Goal: Submit feedback/report problem

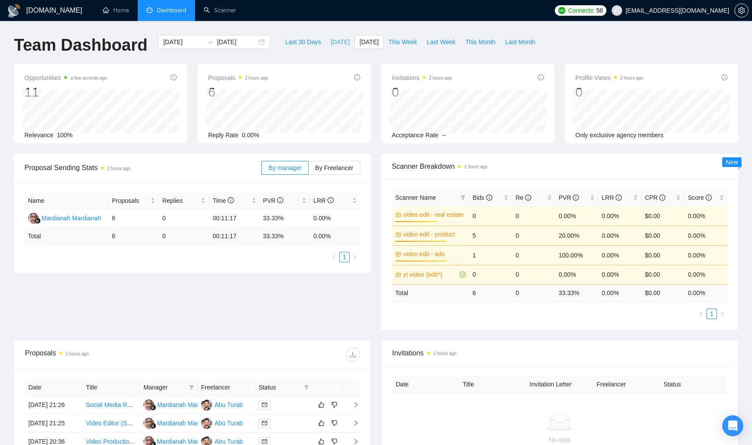
click at [335, 39] on span "[DATE]" at bounding box center [340, 42] width 19 height 10
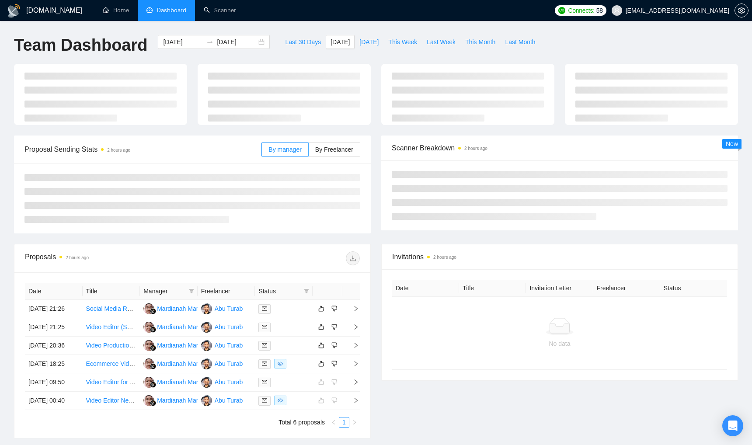
type input "2025-09-11"
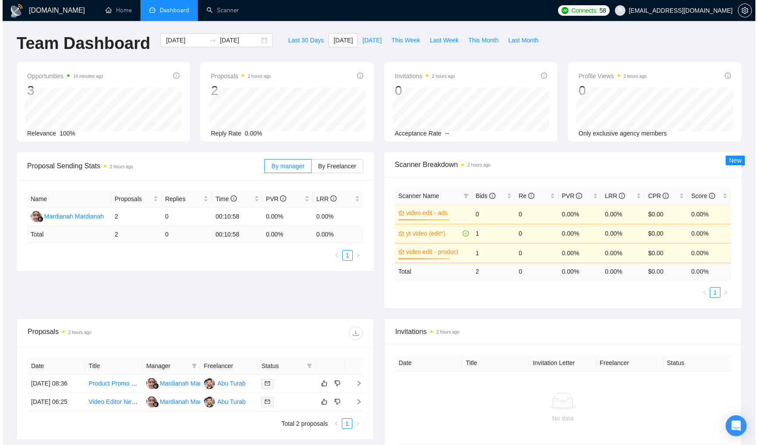
scroll to position [30, 0]
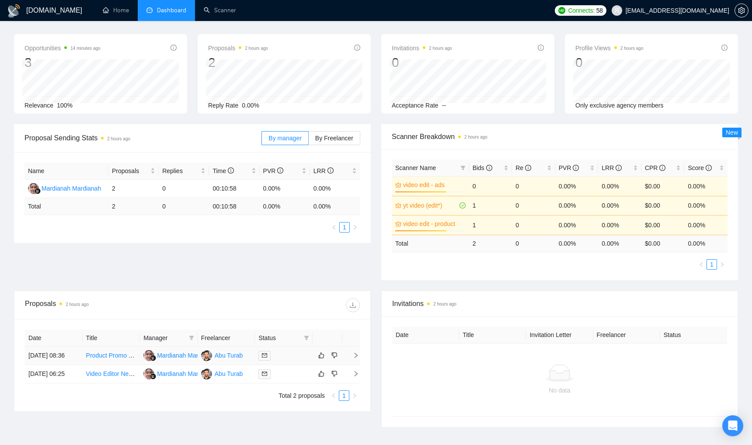
click at [296, 365] on td at bounding box center [284, 356] width 58 height 18
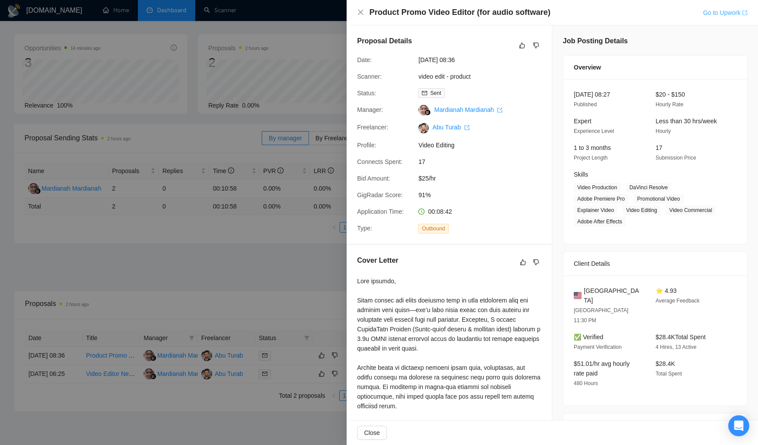
click at [711, 13] on link "Go to Upwork" at bounding box center [724, 12] width 45 height 7
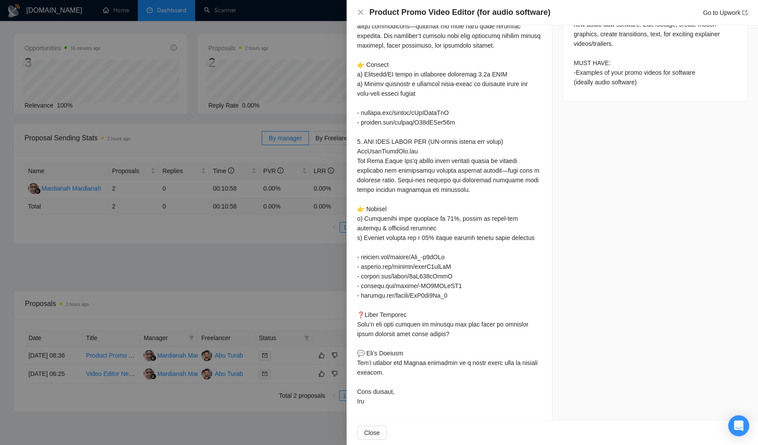
scroll to position [0, 0]
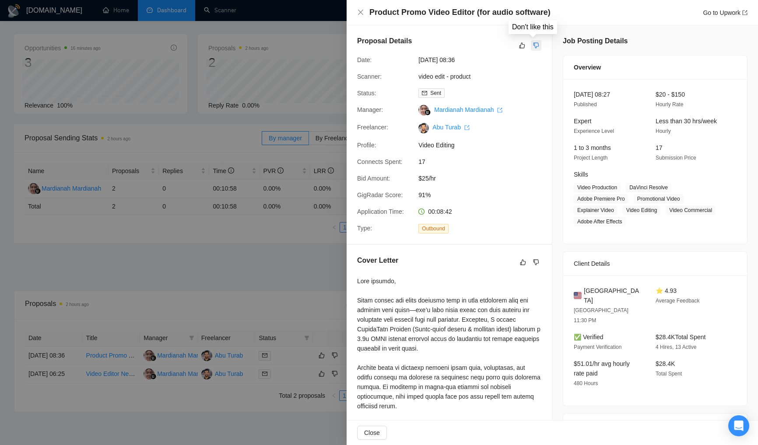
click at [533, 47] on icon "dislike" at bounding box center [536, 46] width 6 height 6
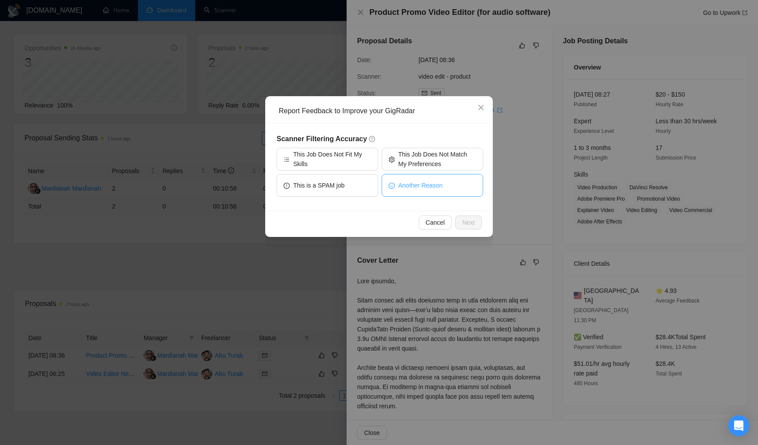
click at [436, 185] on span "Another Reason" at bounding box center [420, 186] width 44 height 10
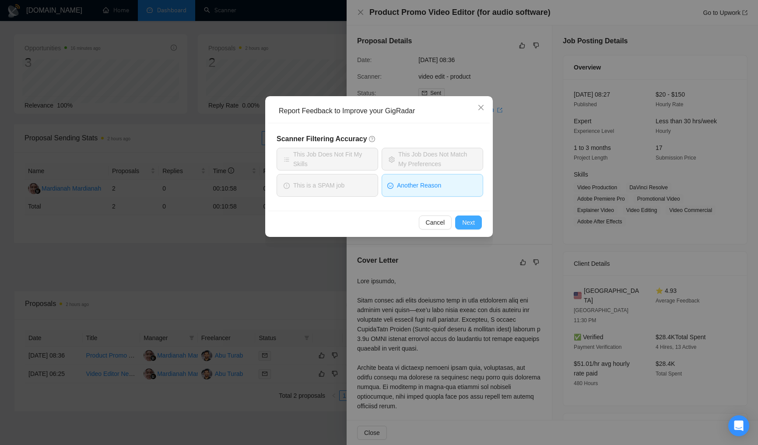
click at [472, 227] on span "Next" at bounding box center [468, 223] width 13 height 10
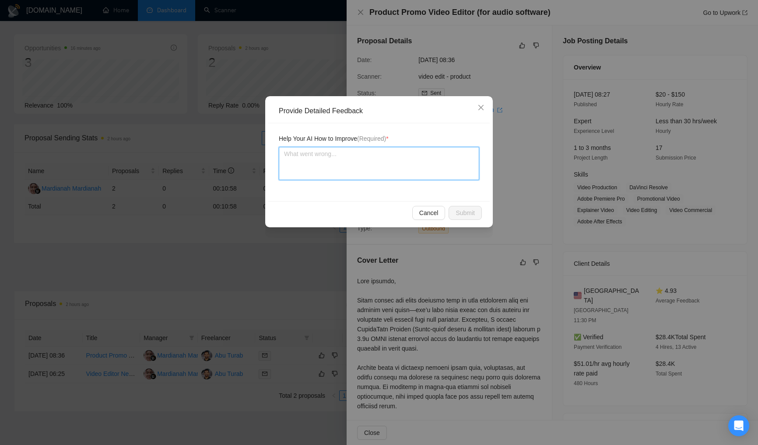
click at [415, 171] on textarea at bounding box center [379, 163] width 200 height 33
type textarea "i"
type textarea "i w"
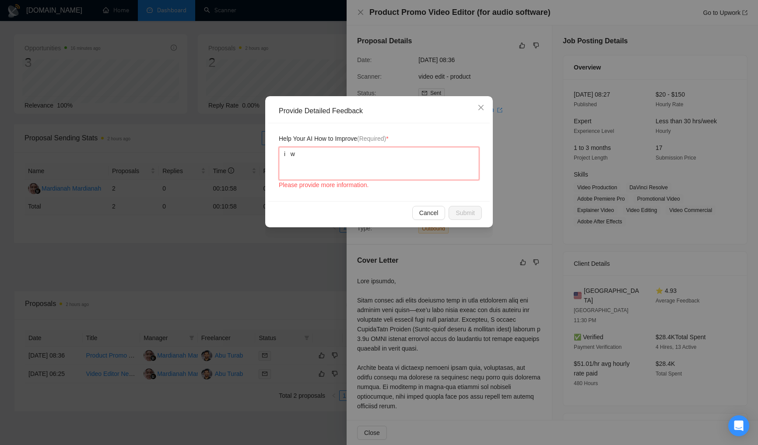
type textarea "i wa"
type textarea "i wan"
type textarea "i want"
type textarea "i want o"
type textarea "i want ot"
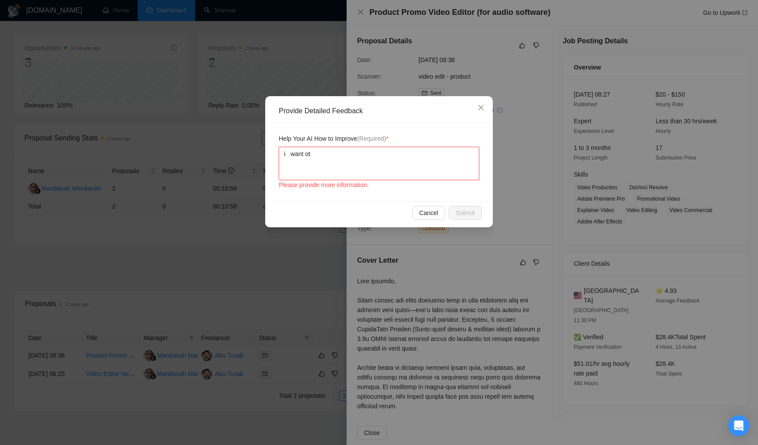
type textarea "i want ot"
type textarea "i want o"
type textarea "i want"
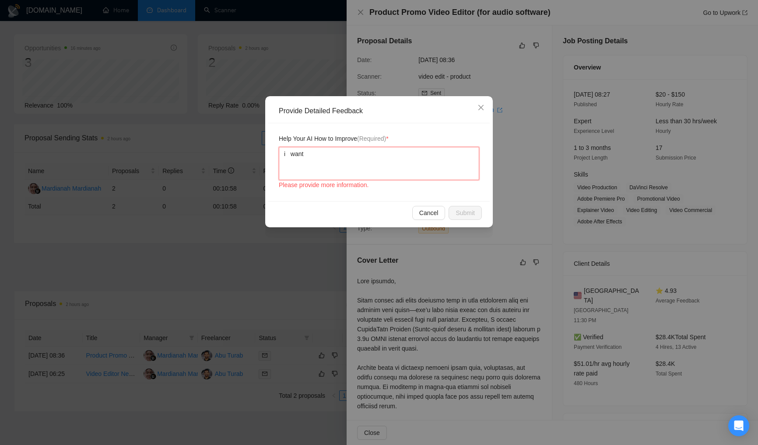
type textarea "i wan"
type textarea "i wa"
type textarea "i w"
type textarea "i"
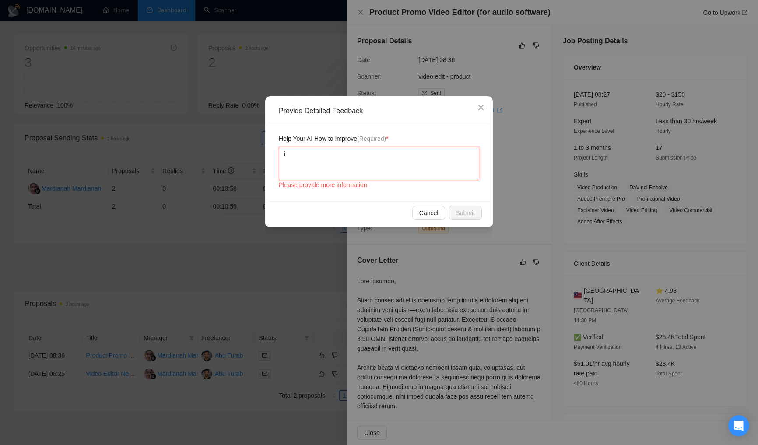
type textarea "i"
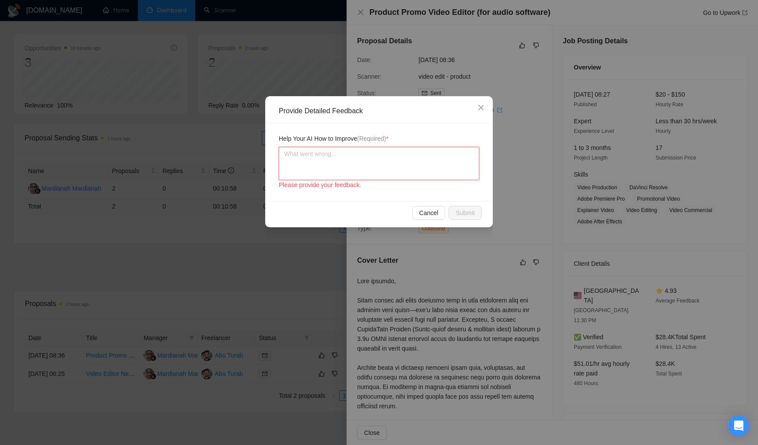
type textarea "T"
type textarea "Th"
type textarea "Ths"
type textarea "Thsi"
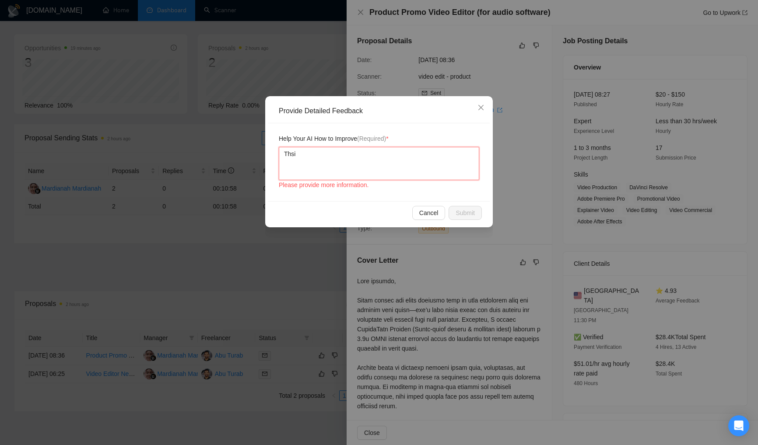
type textarea "Thsi"
type textarea "Ths"
type textarea "Th"
type textarea "Thi"
type textarea "This"
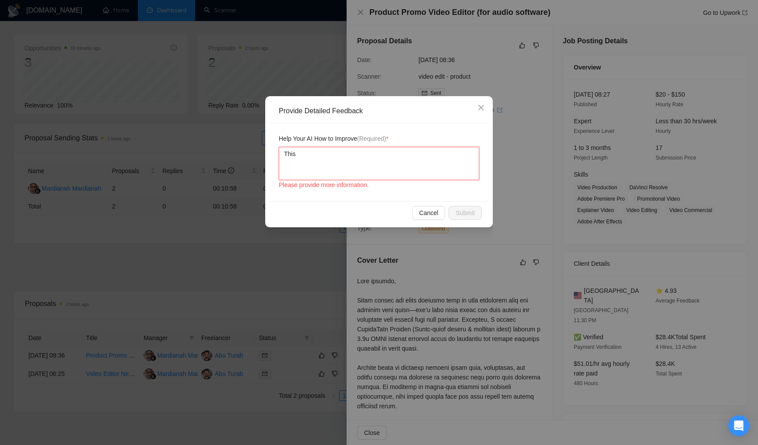
type textarea "This"
type textarea "This j"
type textarea "This jo"
type textarea "This job"
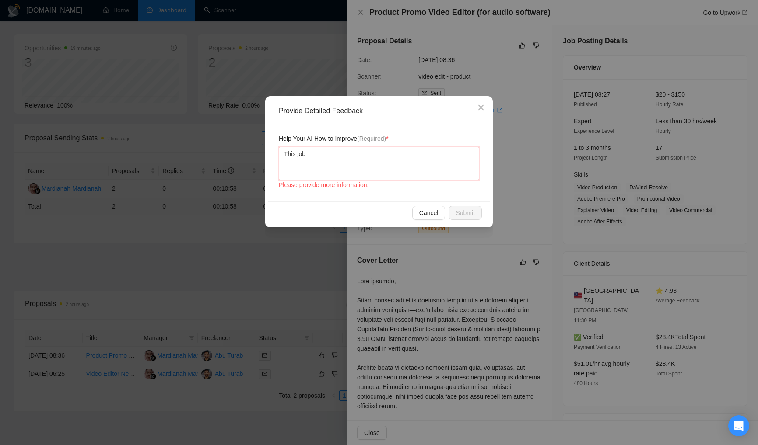
type textarea "This job i"
type textarea "This job is"
type textarea "This job is s"
type textarea "This job is sp"
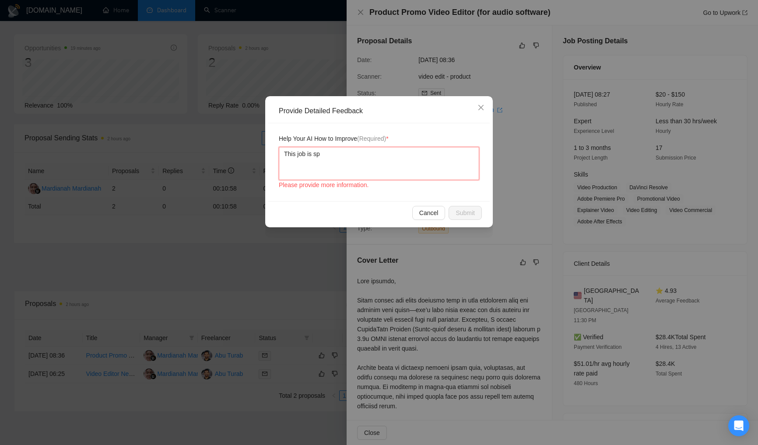
type textarea "This job is spe"
type textarea "This job is spec"
type textarea "This job is speci"
type textarea "This job is specif"
type textarea "This job is specifi"
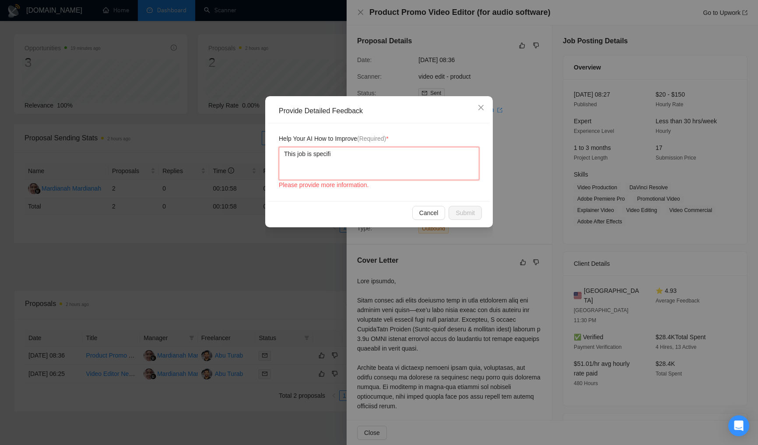
type textarea "This job is specific"
type textarea "This job is specifica"
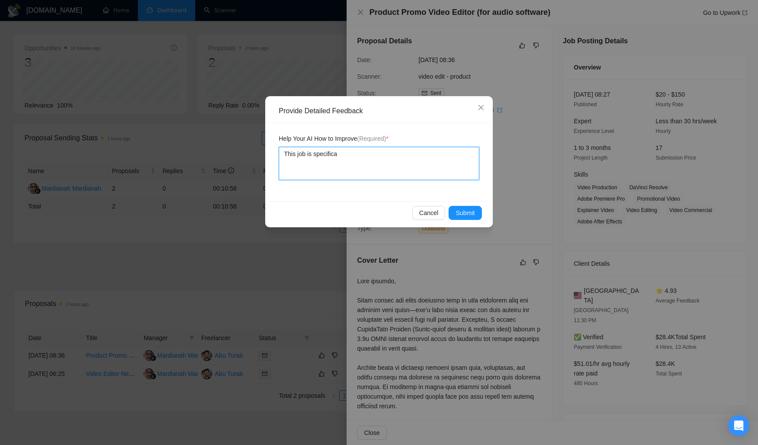
type textarea "This job is specifical"
type textarea "This job is specificall"
type textarea "This job is specifically"
type textarea "This job is specifically f"
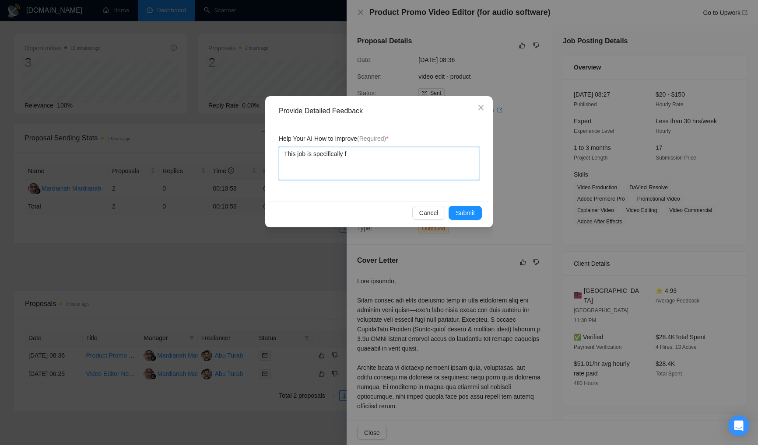
type textarea "This job is specifically fo"
type textarea "This job is specifically for"
type textarea "This job is specifically for a"
type textarea "This job is specifically for au"
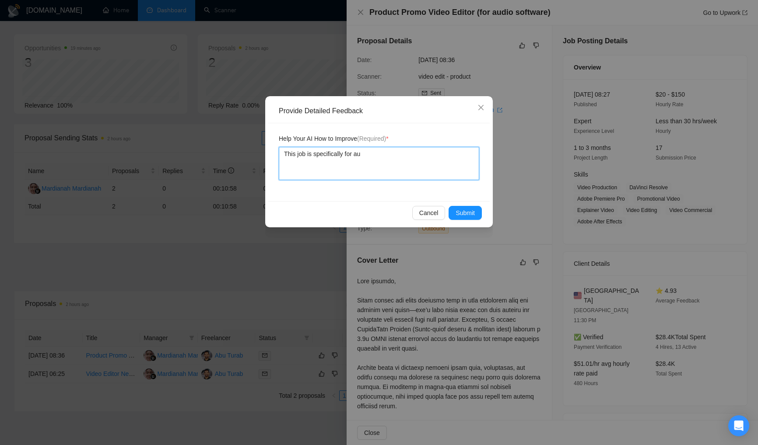
type textarea "This job is specifically for aud"
type textarea "This job is specifically for audi"
type textarea "This job is specifically for audio"
type textarea "This job is specifically for audio s"
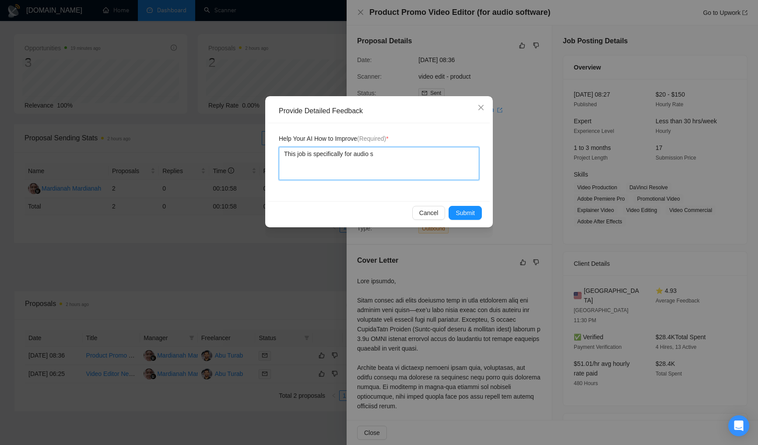
type textarea "This job is specifically for audio so"
type textarea "This job is specifically for audio sof"
type textarea "This job is specifically for audio soft"
type textarea "This job is specifically for audio softw"
type textarea "This job is specifically for audio softwa"
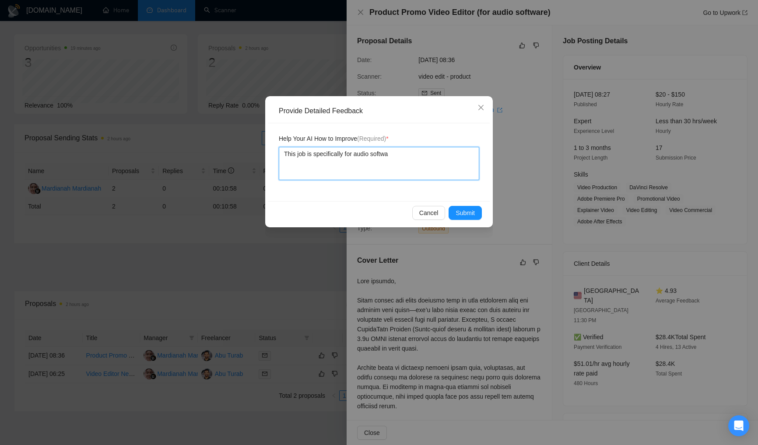
type textarea "This job is specifically for audio softwar"
type textarea "This job is specifically for audio software"
type textarea "This job is specifically for audio software w"
type textarea "This job is specifically for audio software wh"
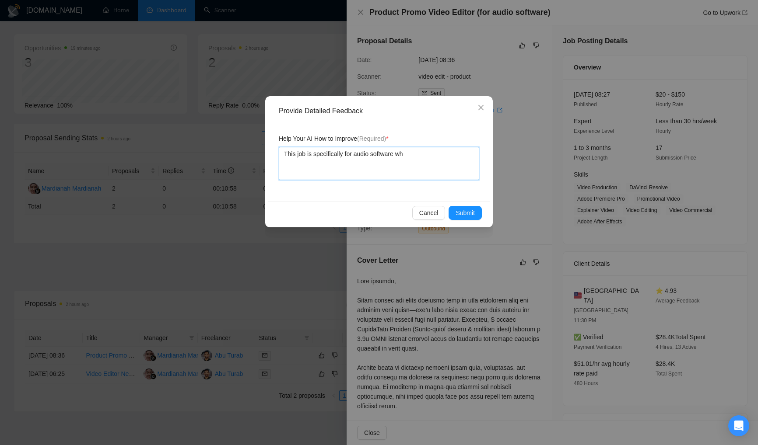
type textarea "This job is specifically for audio software whi"
type textarea "This job is specifically for audio software whil"
type textarea "This job is specifically for audio software while"
type textarea "This job is specifically for audio software while m"
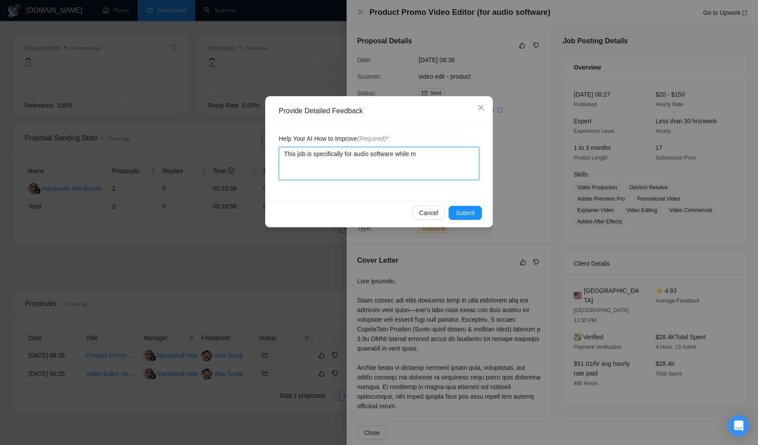
type textarea "This job is specifically for audio software while my"
type textarea "This job is specifically for audio software while my e"
type textarea "This job is specifically for audio software while my ep"
type textarea "This job is specifically for audio software while my e"
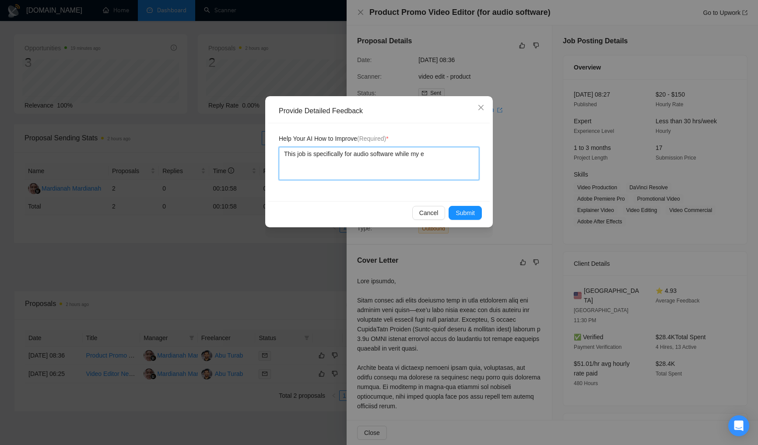
type textarea "This job is specifically for audio software while my ex"
type textarea "This job is specifically for audio software while my exp"
type textarea "This job is specifically for audio software while my expe"
type textarea "This job is specifically for audio software while my exper"
type textarea "This job is specifically for audio software while my expert"
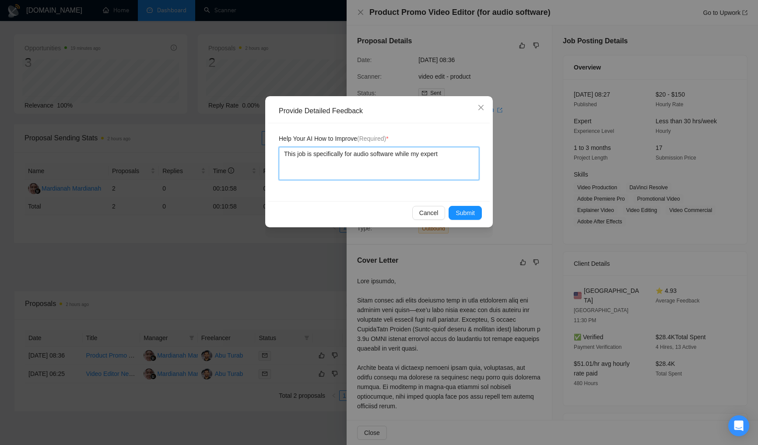
type textarea "This job is specifically for audio software while my experti"
type textarea "This job is specifically for audio software while my expertis"
type textarea "This job is specifically for audio software while my expertise"
type textarea "This job is specifically for audio software while my expertise a"
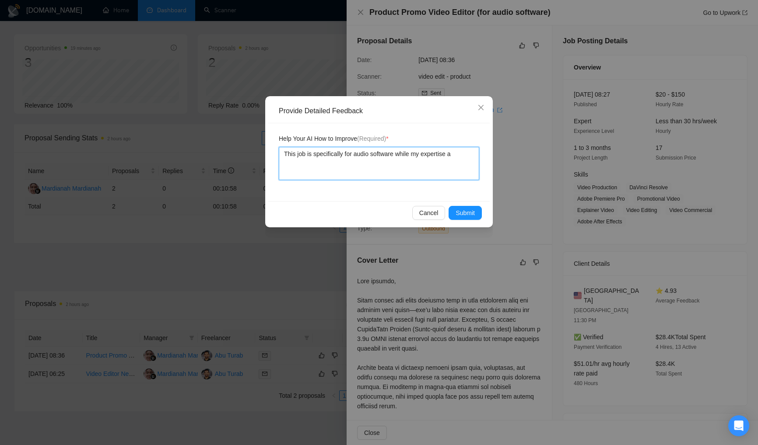
type textarea "This job is specifically for audio software while my expertise ar"
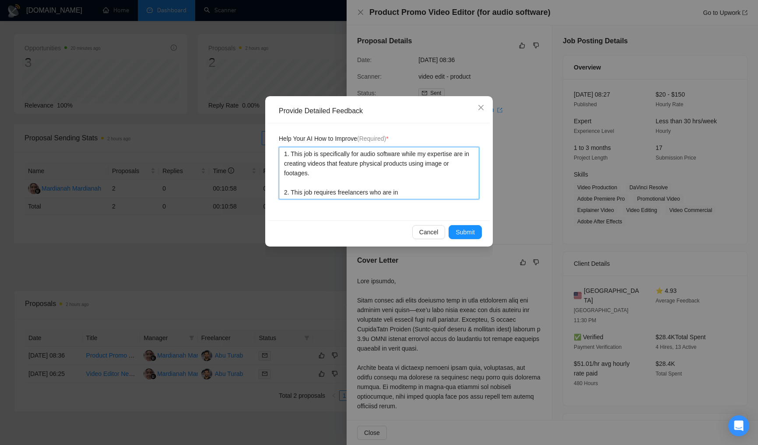
paste textarea "Europe, Canada, United States"
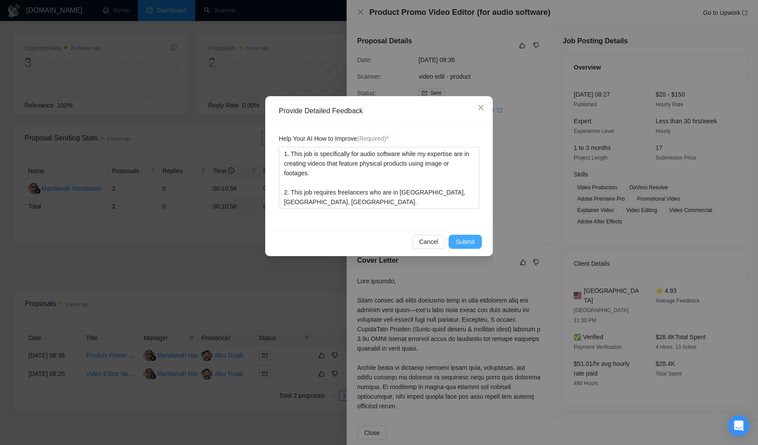
click at [468, 237] on span "Submit" at bounding box center [464, 242] width 19 height 10
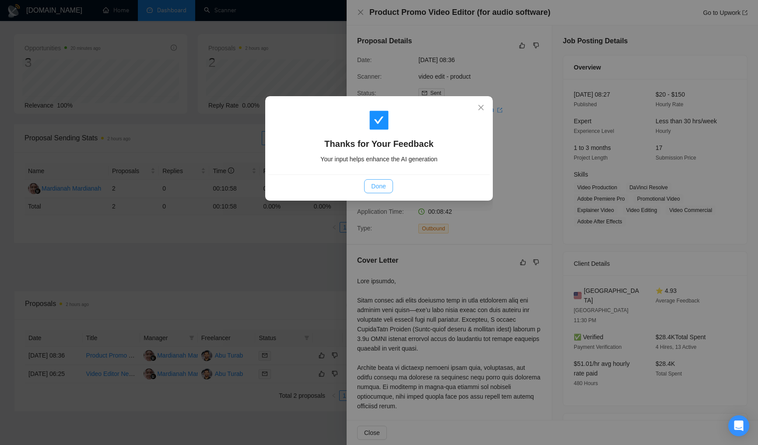
click at [378, 180] on button "Done" at bounding box center [378, 186] width 28 height 14
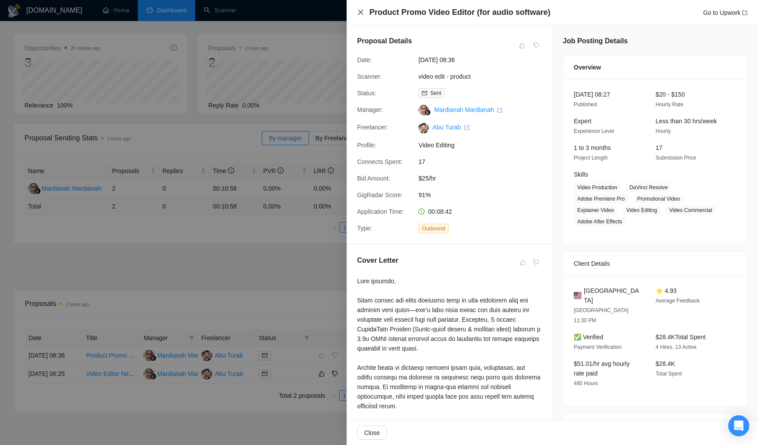
drag, startPoint x: 359, startPoint y: 13, endPoint x: 358, endPoint y: 21, distance: 7.9
click at [359, 13] on icon "close" at bounding box center [360, 12] width 7 height 7
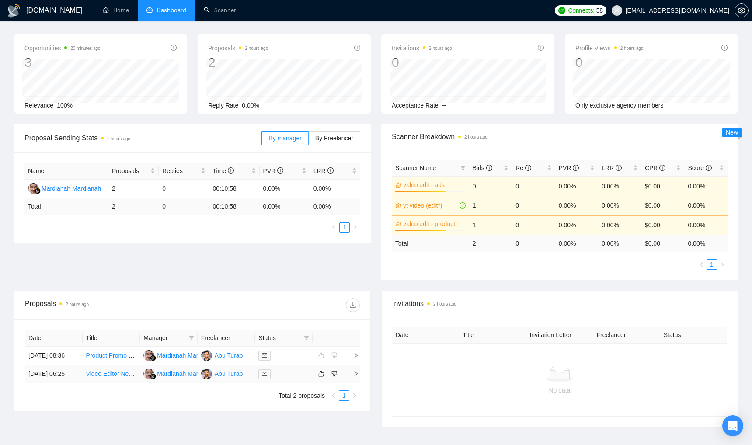
click at [294, 379] on div at bounding box center [283, 374] width 51 height 10
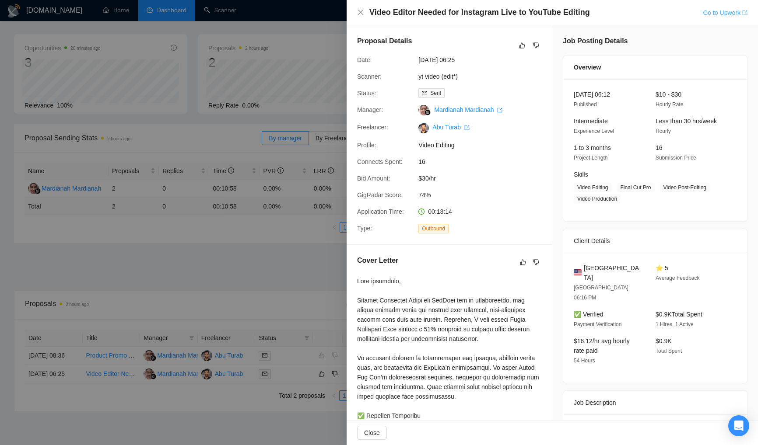
click at [717, 14] on link "Go to Upwork" at bounding box center [724, 12] width 45 height 7
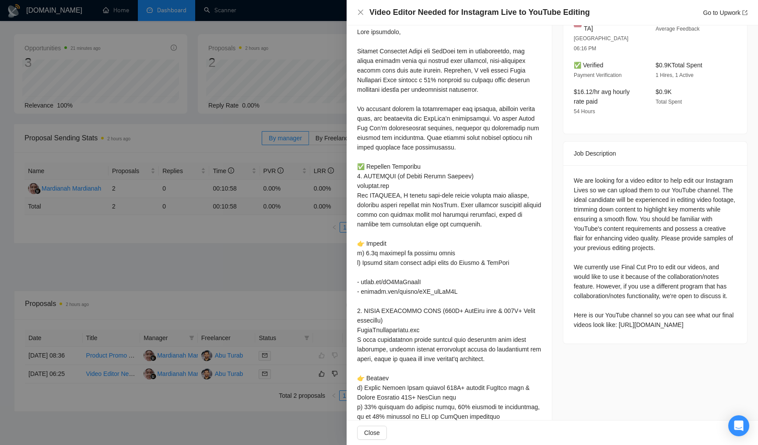
scroll to position [258, 0]
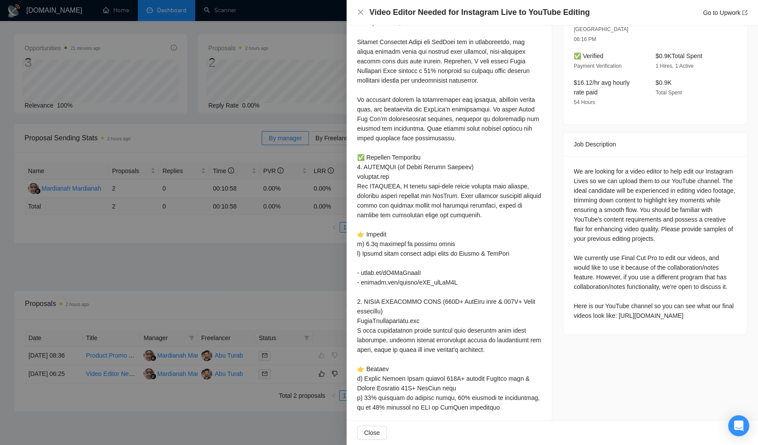
drag, startPoint x: 572, startPoint y: 324, endPoint x: 686, endPoint y: 320, distance: 114.6
click at [686, 320] on div "We are looking for a video editor to help edit our Instagram Lives so we can up…" at bounding box center [654, 244] width 163 height 154
copy div "https://www.youtube.com/@Rarity7Coins"
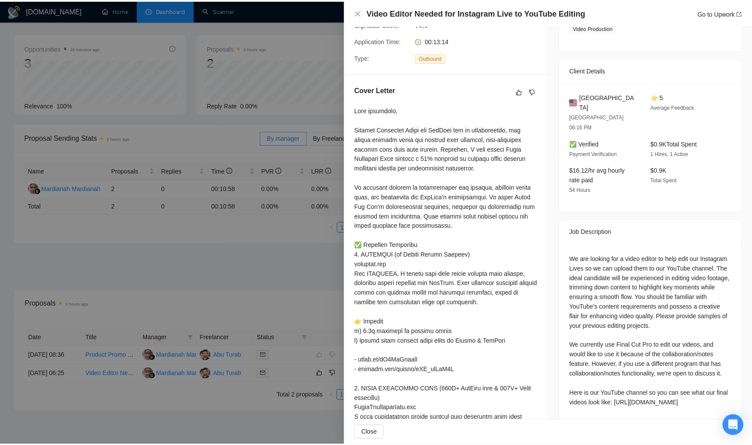
scroll to position [171, 0]
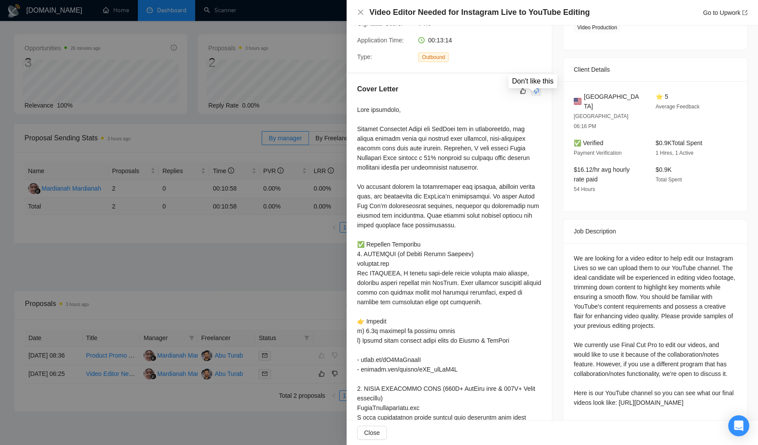
click at [533, 94] on icon "dislike" at bounding box center [536, 90] width 6 height 7
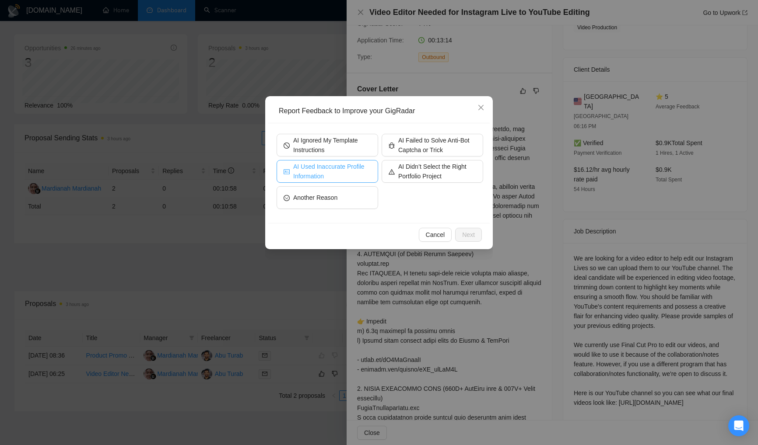
click at [349, 174] on span "AI Used Inaccurate Profile Information" at bounding box center [332, 171] width 78 height 19
click at [471, 234] on span "Next" at bounding box center [468, 235] width 13 height 10
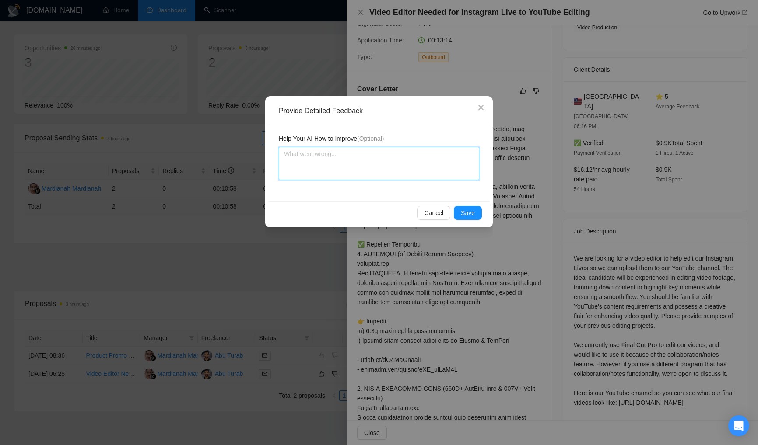
click at [430, 176] on textarea at bounding box center [379, 163] width 200 height 33
click at [468, 211] on span "Save" at bounding box center [468, 213] width 14 height 10
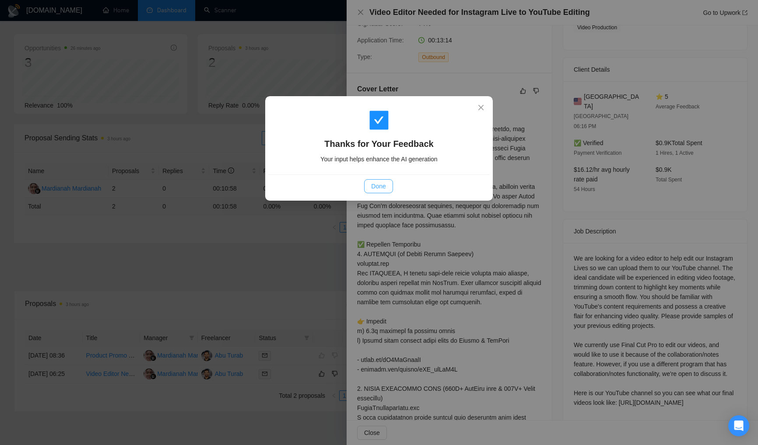
drag, startPoint x: 379, startPoint y: 188, endPoint x: 388, endPoint y: 14, distance: 173.9
click at [379, 187] on span "Done" at bounding box center [378, 187] width 14 height 10
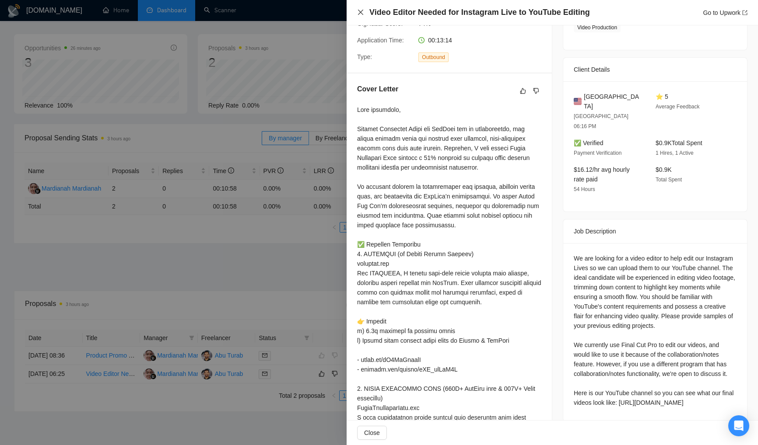
click at [362, 11] on icon "close" at bounding box center [360, 12] width 5 height 5
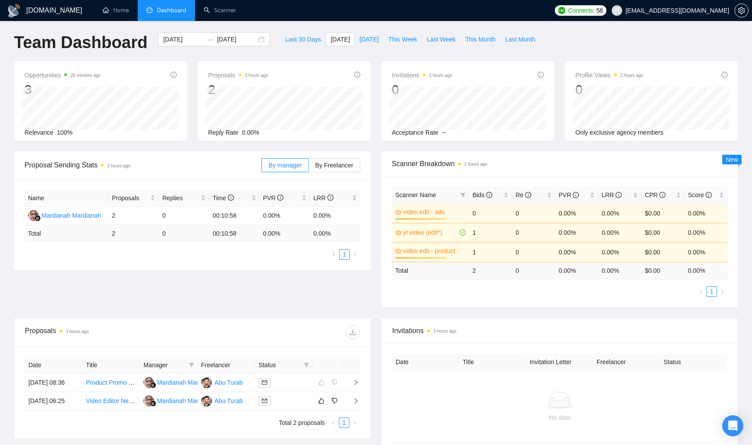
scroll to position [0, 0]
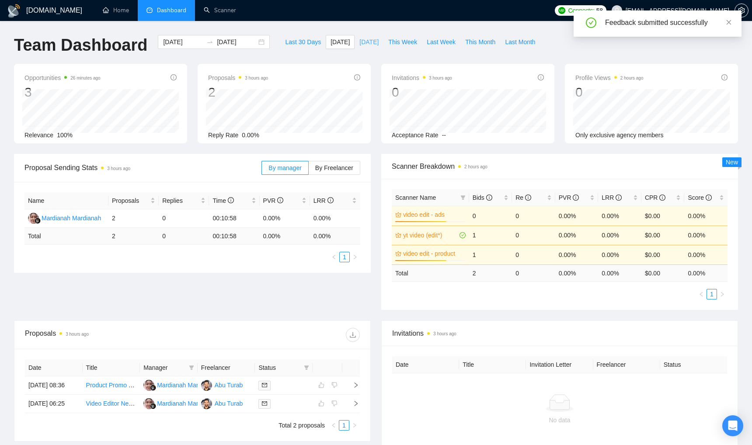
click at [368, 42] on span "Yesterday" at bounding box center [369, 42] width 19 height 10
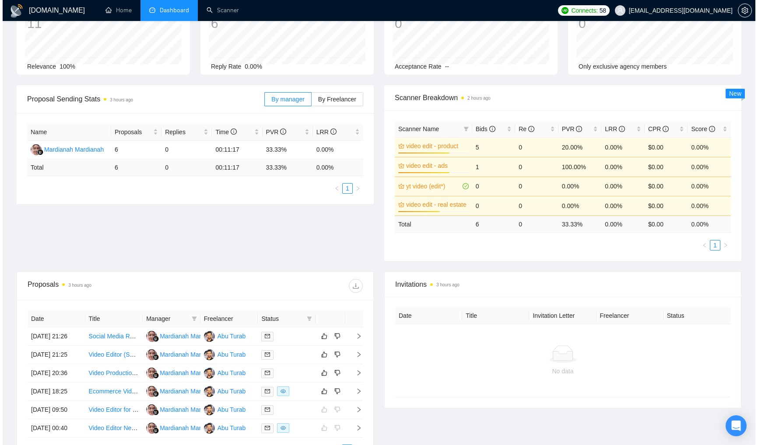
scroll to position [202, 0]
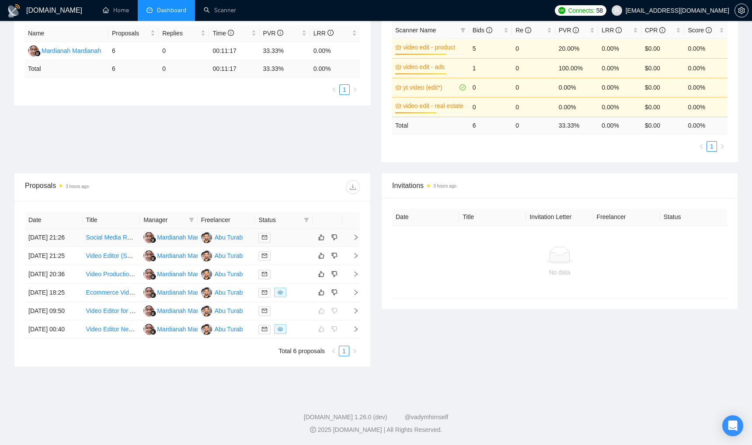
click at [293, 229] on td at bounding box center [284, 238] width 58 height 18
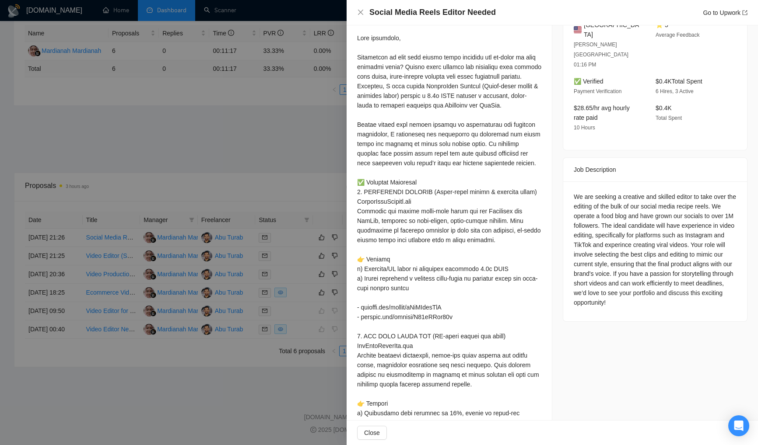
scroll to position [0, 0]
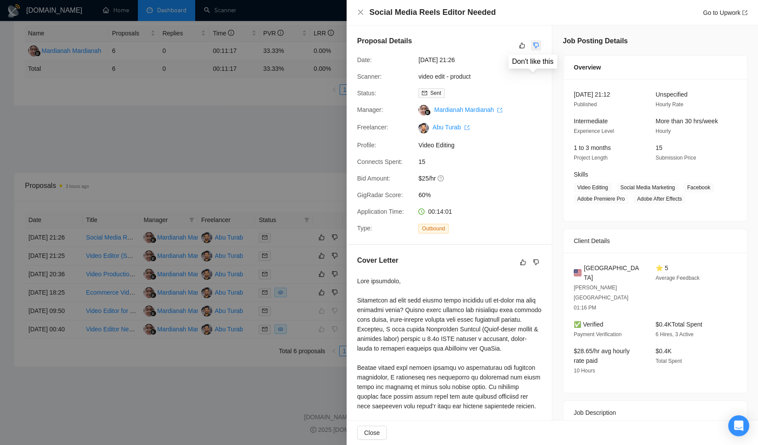
drag, startPoint x: 534, startPoint y: 43, endPoint x: 537, endPoint y: 47, distance: 4.6
click at [534, 43] on icon "dislike" at bounding box center [536, 45] width 6 height 7
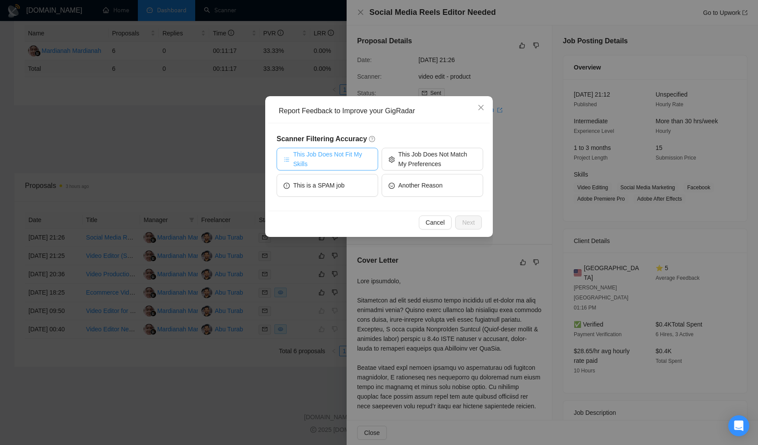
drag, startPoint x: 361, startPoint y: 154, endPoint x: 447, endPoint y: 200, distance: 98.4
click at [361, 154] on span "This Job Does Not Fit My Skills" at bounding box center [332, 159] width 78 height 19
click at [472, 219] on span "Next" at bounding box center [468, 223] width 13 height 10
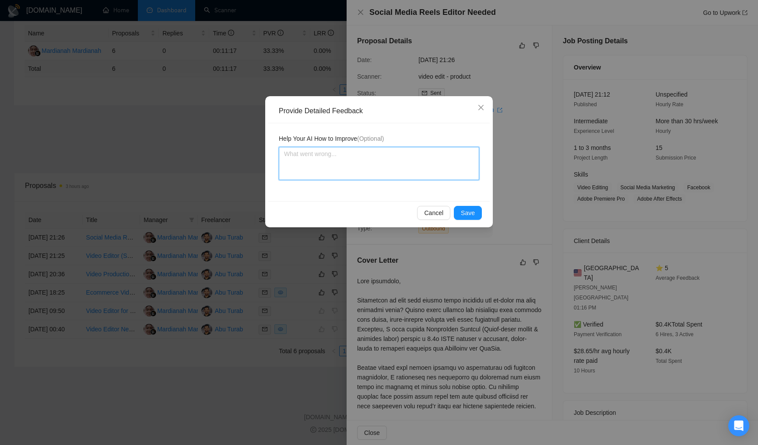
click at [378, 161] on textarea at bounding box center [379, 163] width 200 height 33
paste textarea "This job is specifically for audio software while my expertise are in creating …"
drag, startPoint x: 358, startPoint y: 154, endPoint x: 397, endPoint y: 152, distance: 39.4
click at [397, 152] on textarea "This job is specifically for audio software while my expertise are in creating …" at bounding box center [379, 163] width 200 height 33
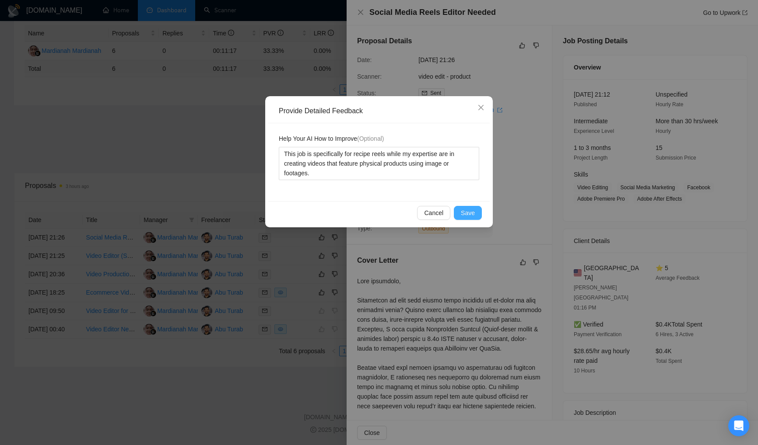
click at [463, 213] on span "Save" at bounding box center [468, 213] width 14 height 10
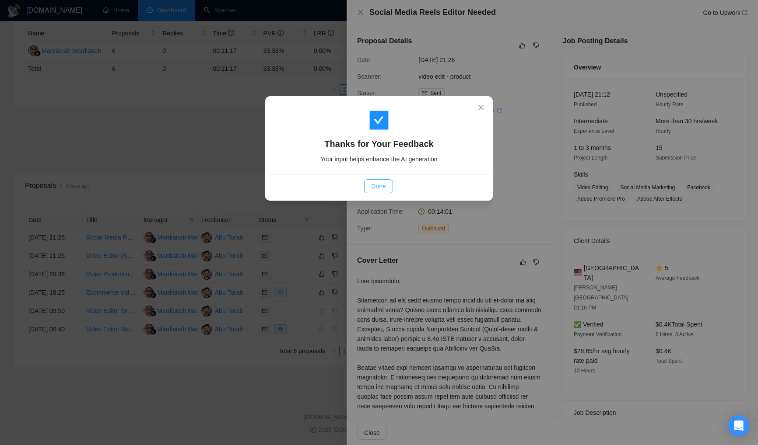
drag, startPoint x: 385, startPoint y: 186, endPoint x: 427, endPoint y: 131, distance: 69.4
click at [385, 186] on span "Done" at bounding box center [378, 187] width 14 height 10
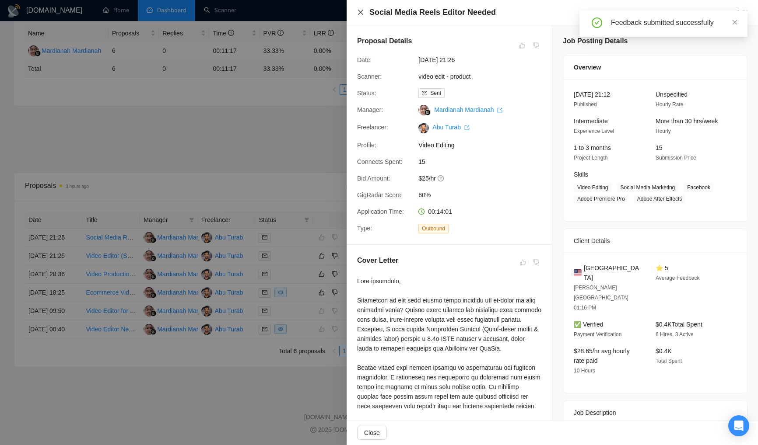
click at [362, 13] on icon "close" at bounding box center [360, 12] width 7 height 7
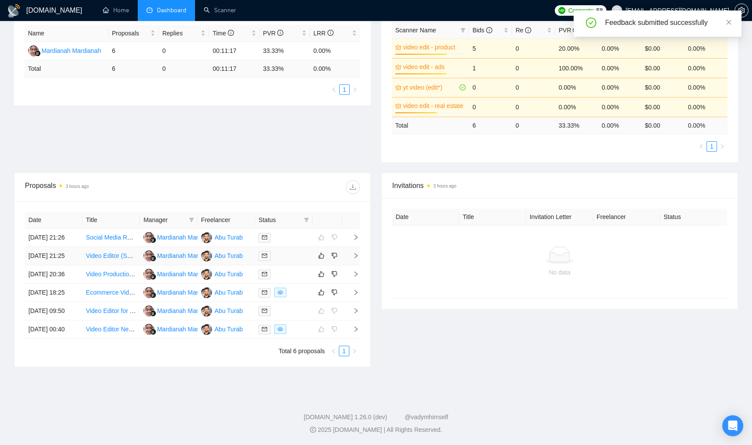
click at [297, 247] on td at bounding box center [284, 256] width 58 height 18
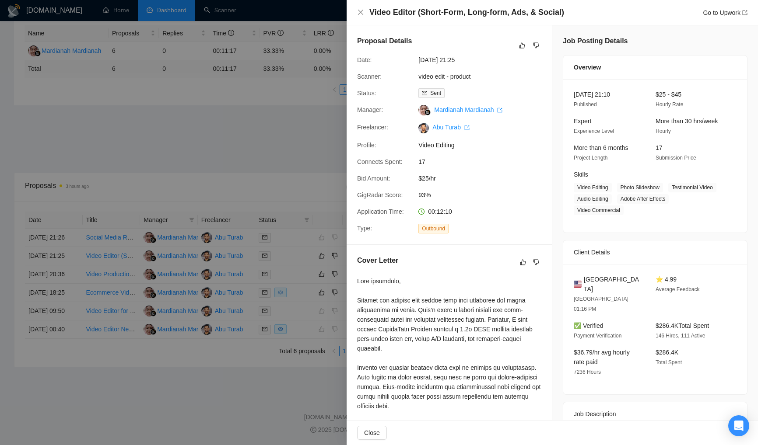
click at [539, 183] on span "$25/hr" at bounding box center [483, 179] width 131 height 10
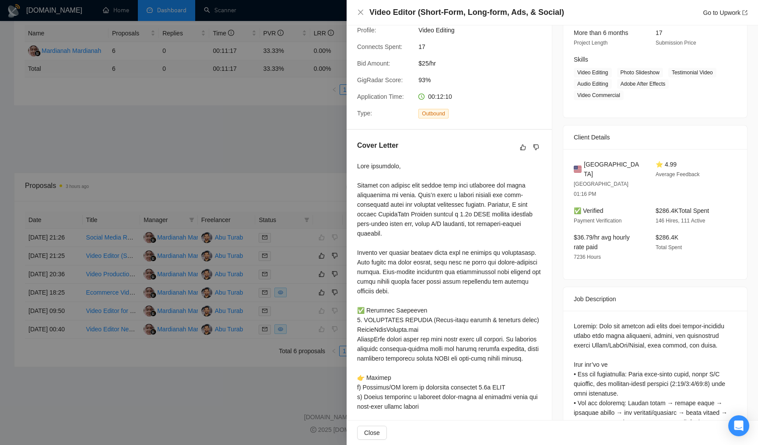
scroll to position [322, 0]
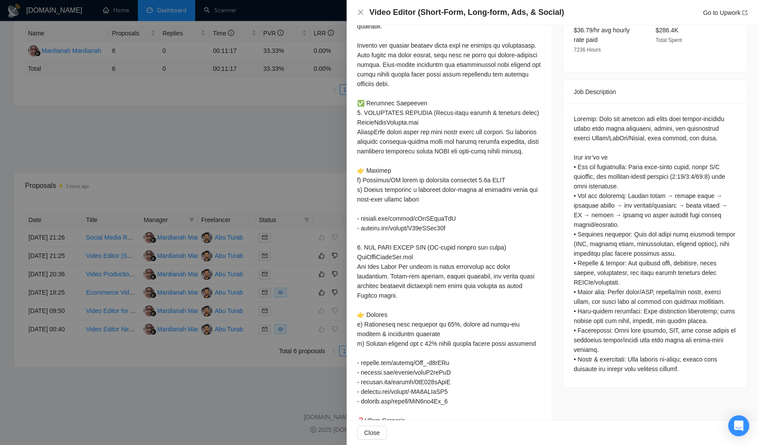
click at [552, 196] on div "Job Posting Details Overview 10 Sep, 2025 21:10 Published $25 - $45 Hourly Rate…" at bounding box center [655, 114] width 206 height 823
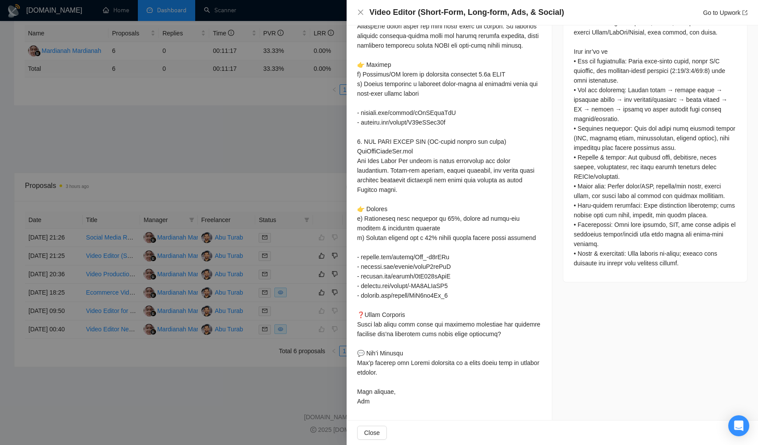
scroll to position [0, 0]
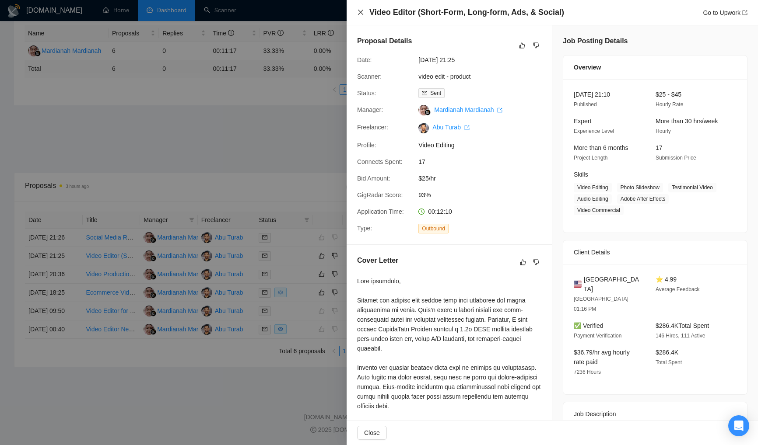
click at [359, 13] on icon "close" at bounding box center [360, 12] width 5 height 5
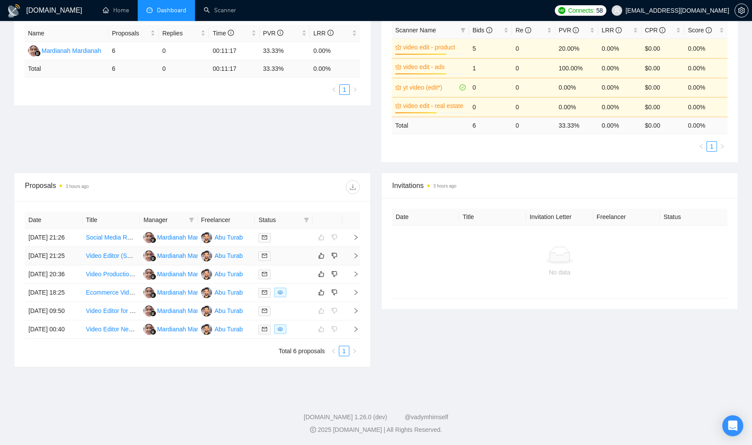
click at [299, 251] on div at bounding box center [283, 256] width 51 height 10
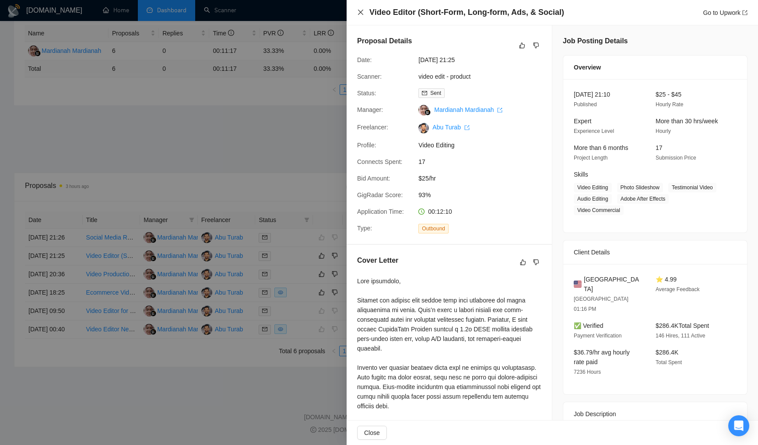
click at [360, 14] on icon "close" at bounding box center [360, 12] width 7 height 7
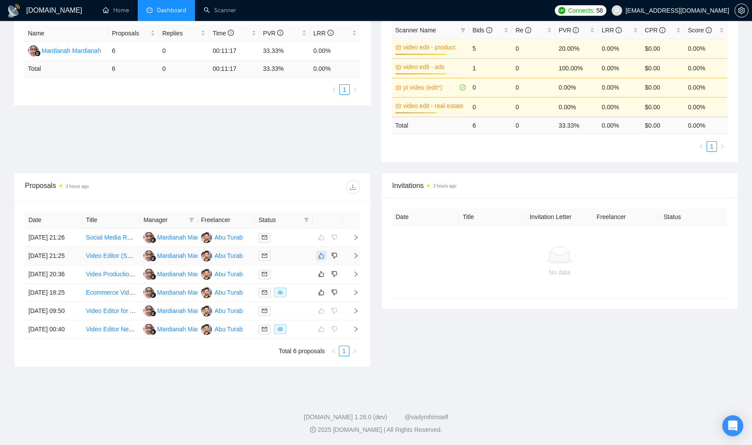
click at [318, 252] on icon "like" at bounding box center [321, 255] width 6 height 7
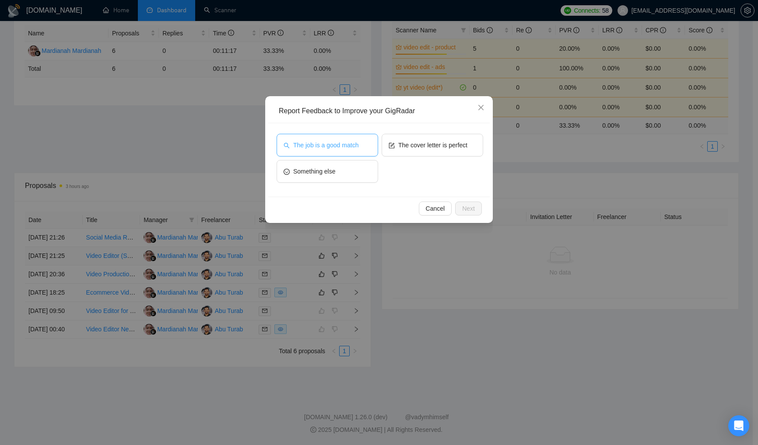
drag, startPoint x: 328, startPoint y: 137, endPoint x: 399, endPoint y: 150, distance: 71.6
click at [329, 137] on button "The job is a good match" at bounding box center [326, 145] width 101 height 23
drag, startPoint x: 418, startPoint y: 149, endPoint x: 426, endPoint y: 154, distance: 9.8
click at [418, 149] on span "The cover letter is perfect" at bounding box center [432, 145] width 69 height 10
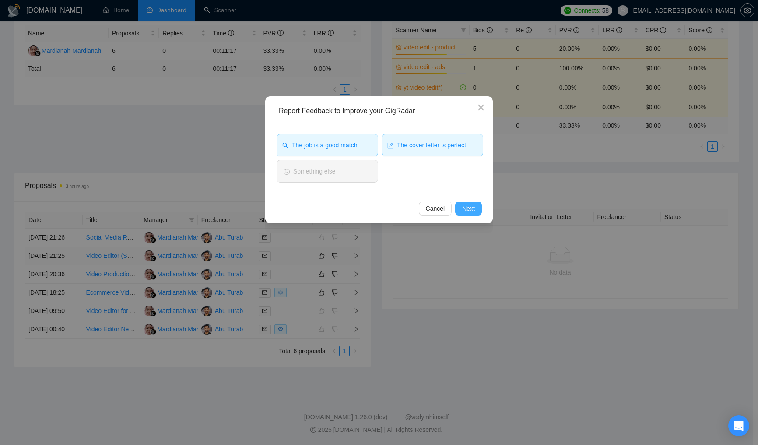
click at [476, 206] on button "Next" at bounding box center [468, 209] width 27 height 14
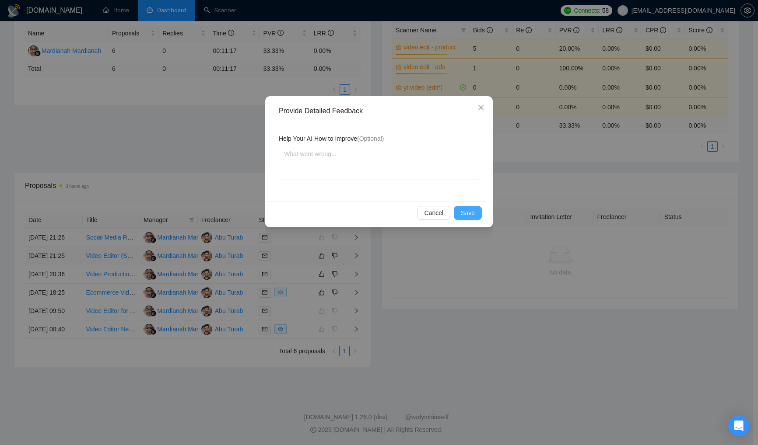
click at [467, 213] on span "Save" at bounding box center [468, 213] width 14 height 10
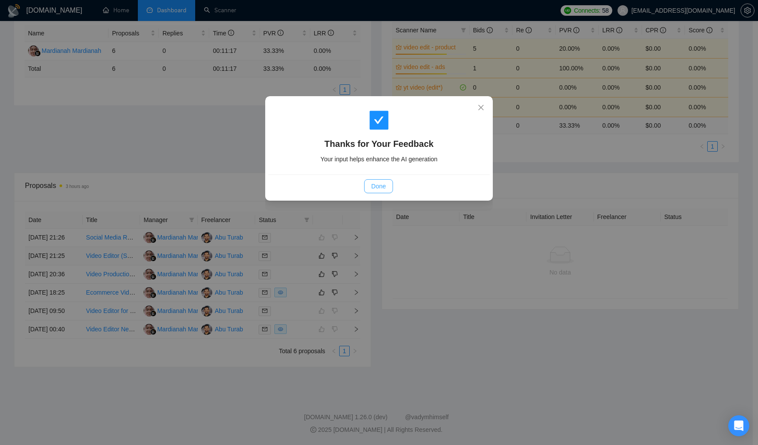
click at [372, 182] on span "Done" at bounding box center [378, 187] width 14 height 10
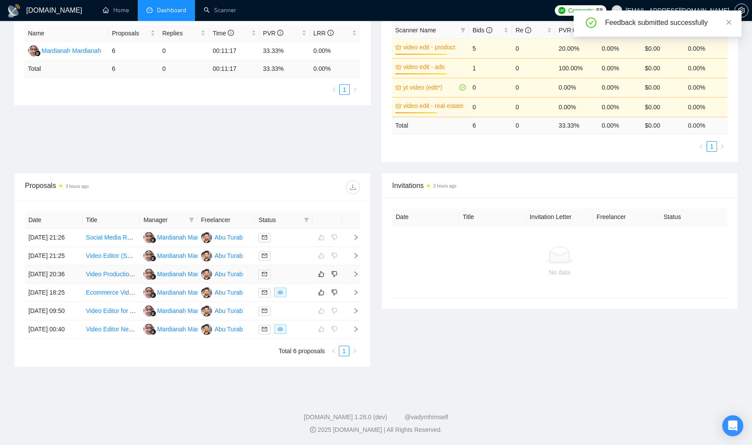
click at [296, 269] on div at bounding box center [283, 274] width 51 height 10
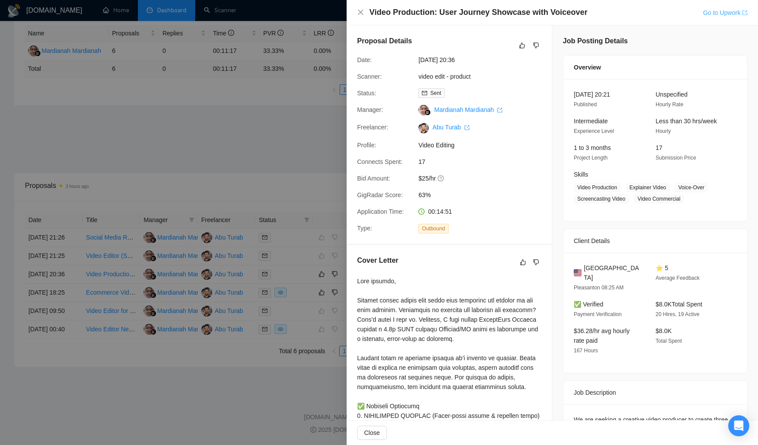
click at [710, 10] on link "Go to Upwork" at bounding box center [724, 12] width 45 height 7
click at [359, 9] on icon "close" at bounding box center [360, 12] width 7 height 7
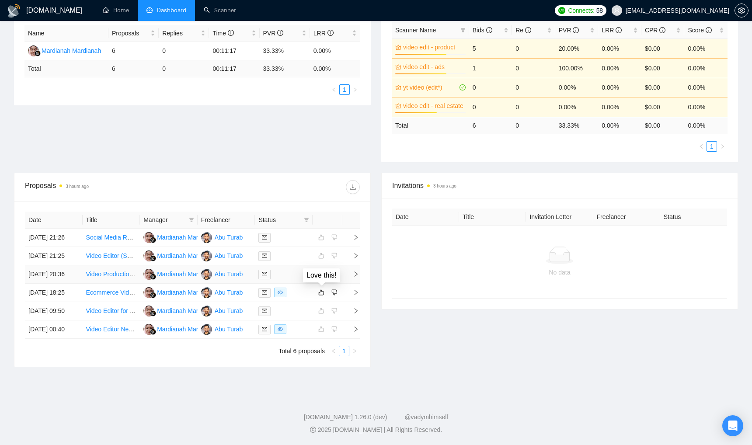
click at [324, 271] on icon "like" at bounding box center [321, 274] width 6 height 7
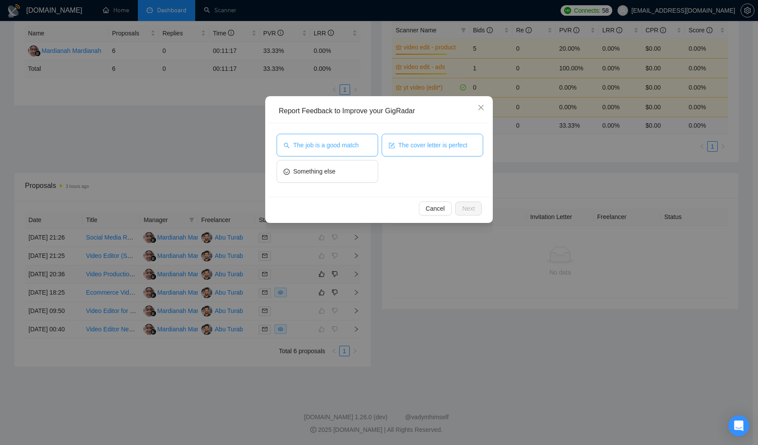
drag, startPoint x: 332, startPoint y: 147, endPoint x: 431, endPoint y: 137, distance: 99.8
click at [333, 147] on span "The job is a good match" at bounding box center [325, 145] width 65 height 10
drag, startPoint x: 434, startPoint y: 141, endPoint x: 461, endPoint y: 177, distance: 45.0
click at [435, 141] on span "The cover letter is perfect" at bounding box center [432, 145] width 69 height 10
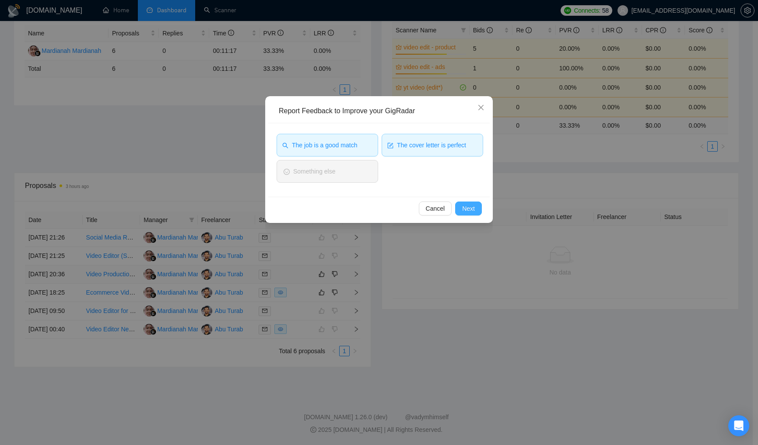
click at [471, 209] on span "Next" at bounding box center [468, 209] width 13 height 10
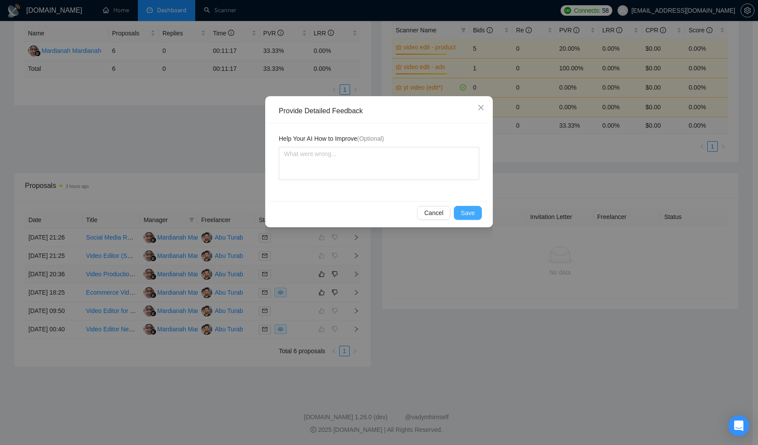
drag, startPoint x: 467, startPoint y: 213, endPoint x: 482, endPoint y: 248, distance: 37.6
click at [467, 213] on span "Save" at bounding box center [468, 213] width 14 height 10
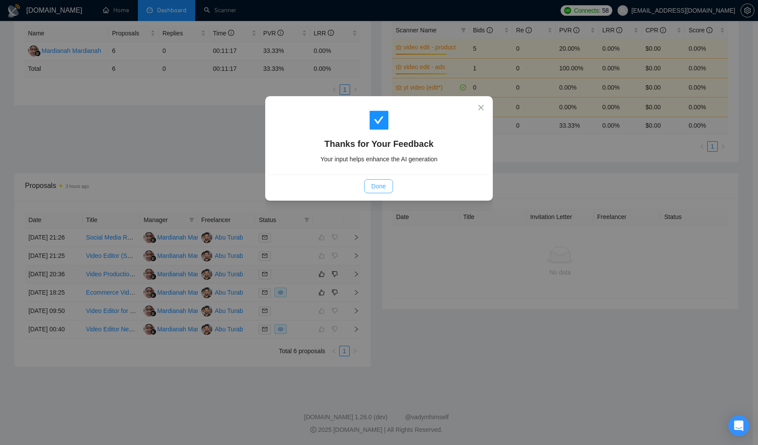
drag, startPoint x: 381, startPoint y: 186, endPoint x: 466, endPoint y: 276, distance: 124.1
click at [382, 186] on span "Done" at bounding box center [378, 187] width 14 height 10
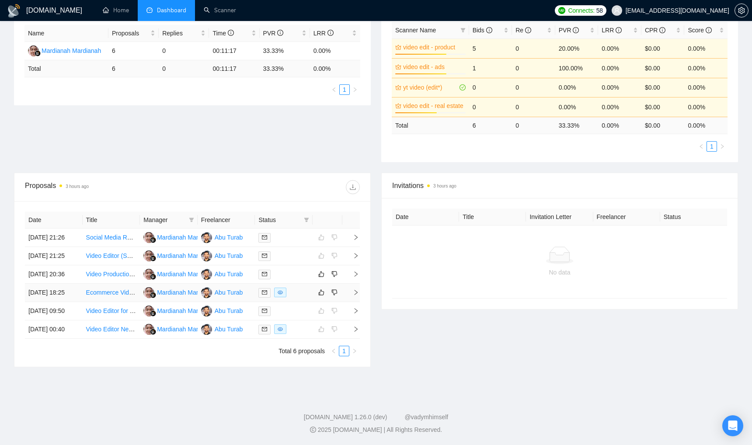
click at [305, 288] on div at bounding box center [283, 293] width 51 height 10
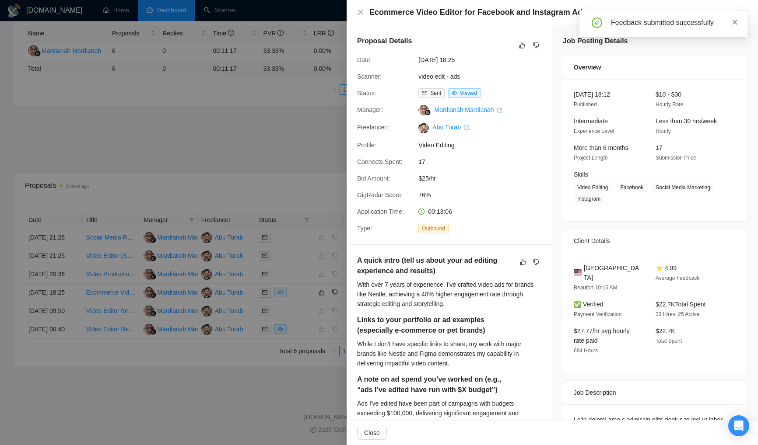
click at [737, 21] on icon "close" at bounding box center [734, 22] width 6 height 6
click at [705, 14] on link "Go to Upwork" at bounding box center [724, 12] width 45 height 7
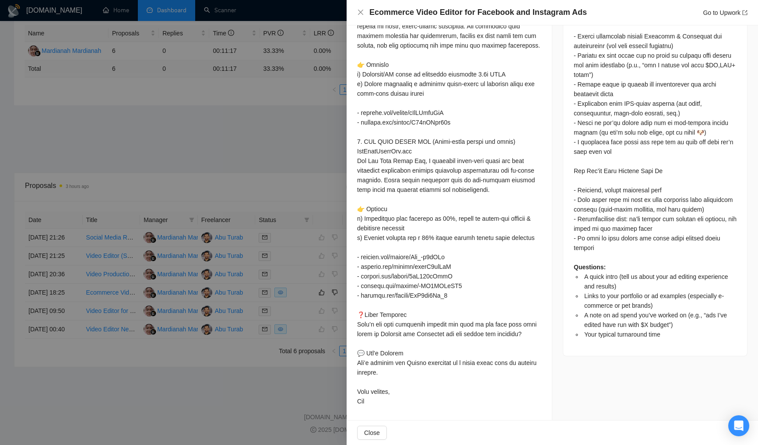
scroll to position [155, 0]
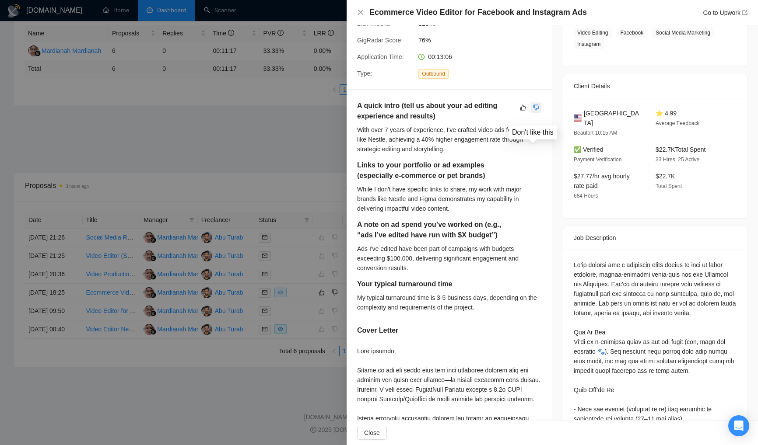
click at [533, 111] on icon "dislike" at bounding box center [536, 107] width 6 height 7
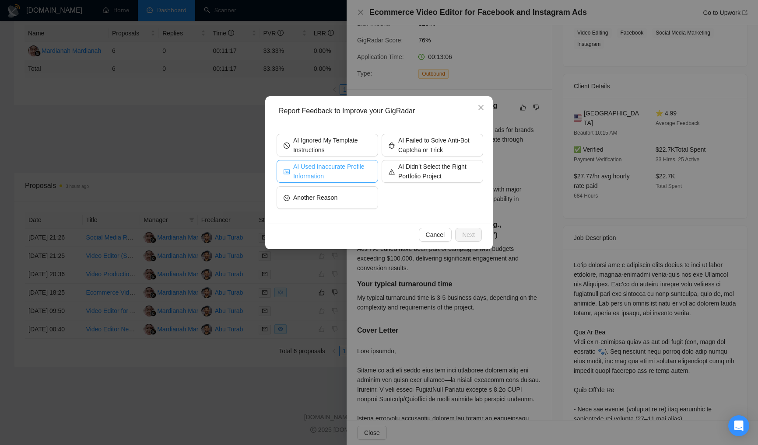
click at [336, 172] on span "AI Used Inaccurate Profile Information" at bounding box center [332, 171] width 78 height 19
click at [469, 234] on span "Next" at bounding box center [468, 235] width 13 height 10
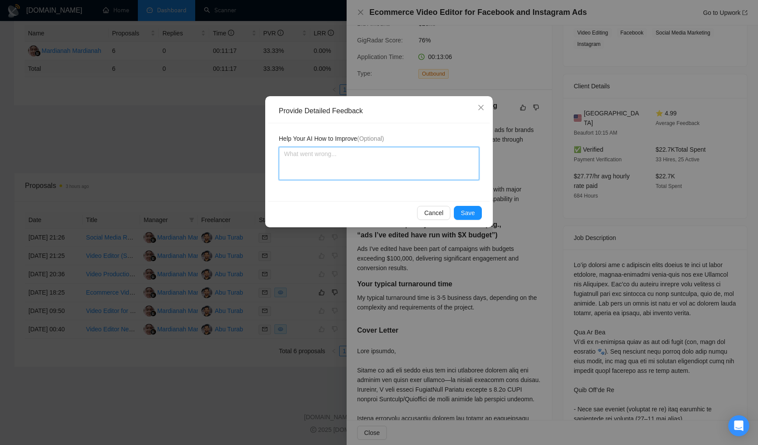
click at [425, 171] on textarea at bounding box center [379, 163] width 200 height 33
click at [465, 208] on span "Save" at bounding box center [468, 213] width 14 height 10
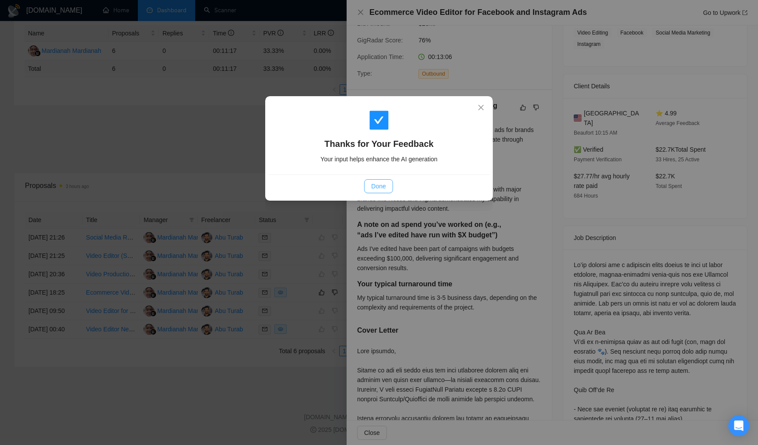
click at [381, 183] on span "Done" at bounding box center [378, 187] width 14 height 10
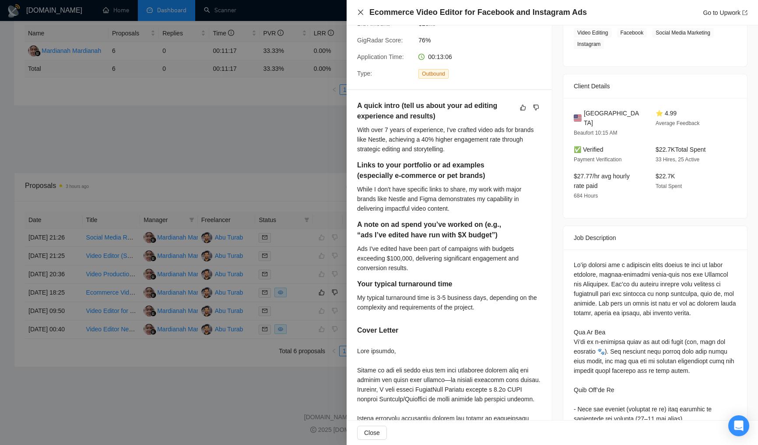
click at [360, 13] on icon "close" at bounding box center [360, 12] width 5 height 5
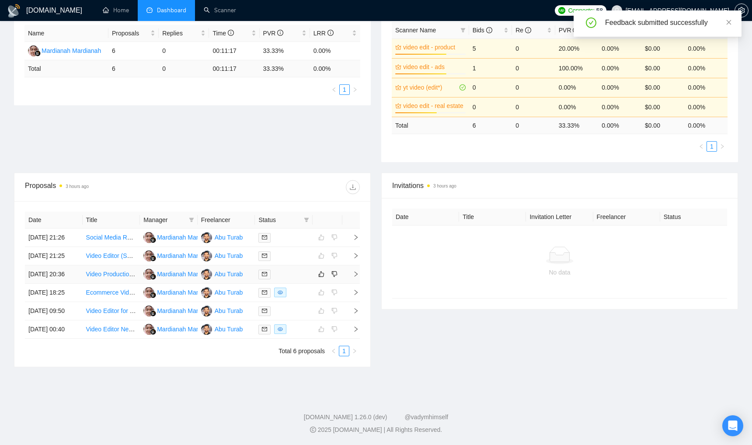
click at [302, 269] on div at bounding box center [283, 274] width 51 height 10
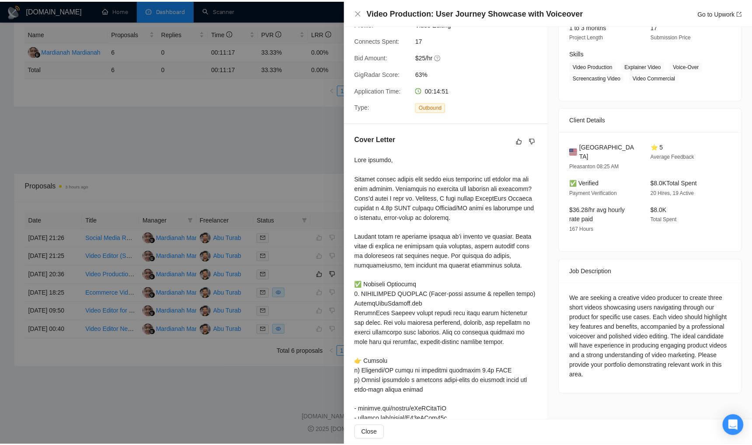
scroll to position [124, 0]
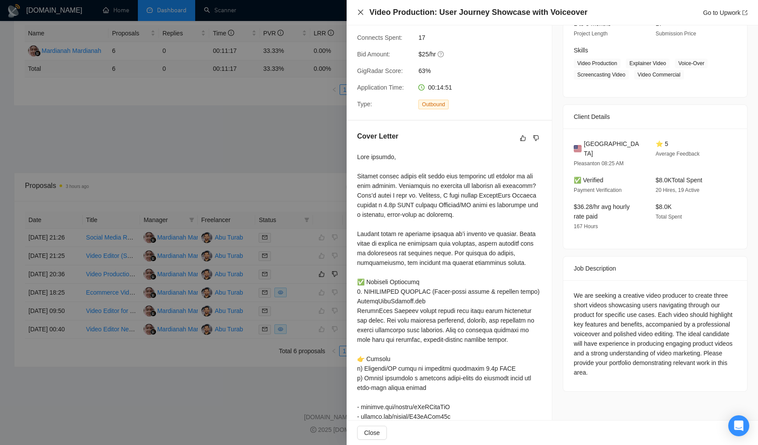
drag, startPoint x: 362, startPoint y: 10, endPoint x: 335, endPoint y: 22, distance: 30.2
click at [362, 10] on icon "close" at bounding box center [360, 12] width 5 height 5
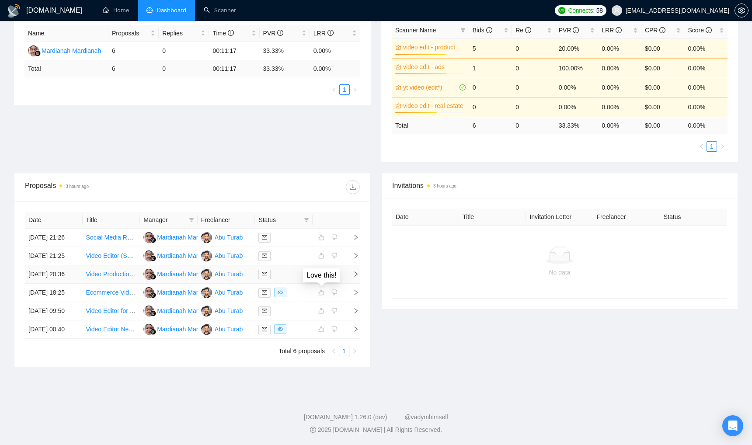
click at [322, 271] on icon "like" at bounding box center [321, 274] width 6 height 7
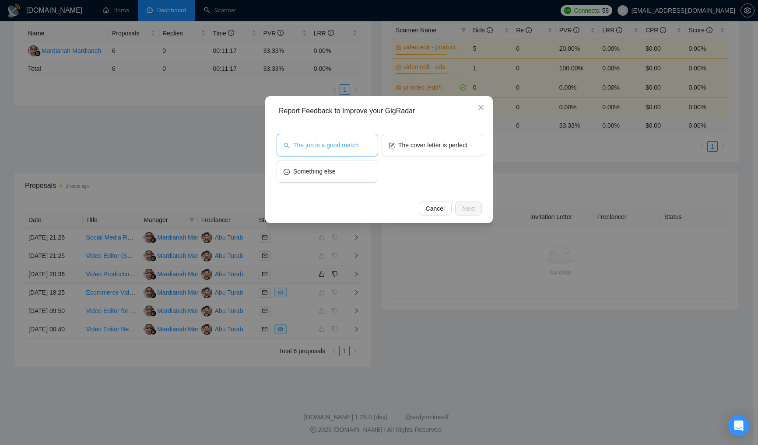
click at [357, 146] on span "The job is a good match" at bounding box center [325, 145] width 65 height 10
drag, startPoint x: 426, startPoint y: 143, endPoint x: 472, endPoint y: 197, distance: 71.3
click at [426, 143] on span "The cover letter is perfect" at bounding box center [432, 145] width 69 height 10
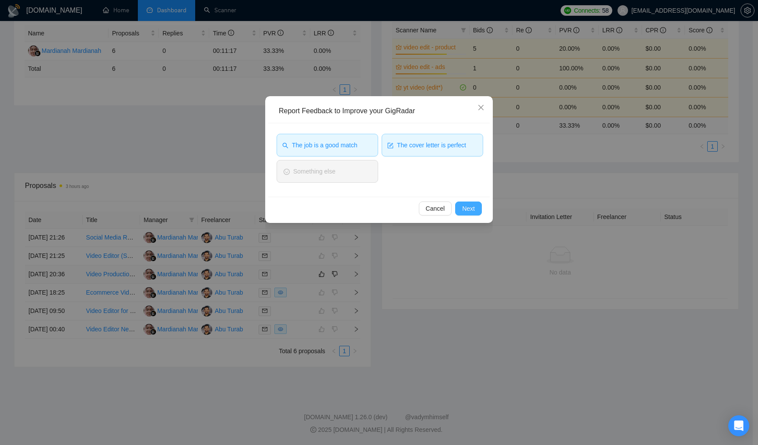
click at [476, 204] on button "Next" at bounding box center [468, 209] width 27 height 14
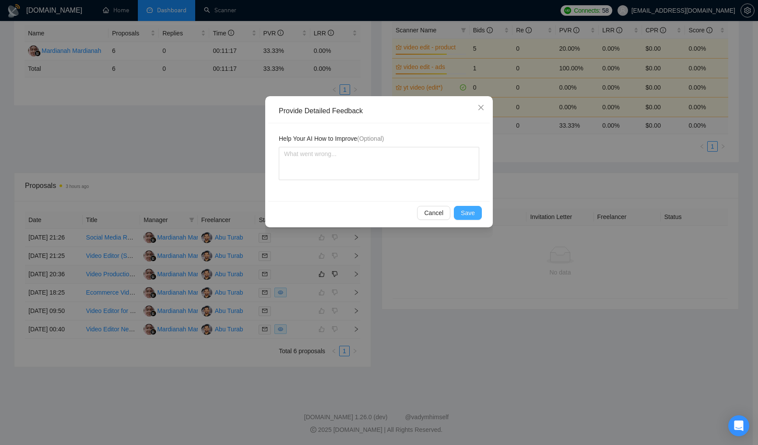
click at [474, 213] on span "Save" at bounding box center [468, 213] width 14 height 10
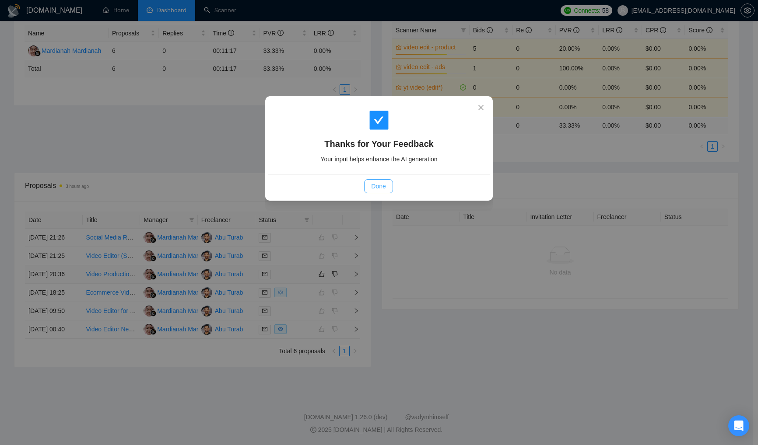
click at [383, 186] on span "Done" at bounding box center [378, 187] width 14 height 10
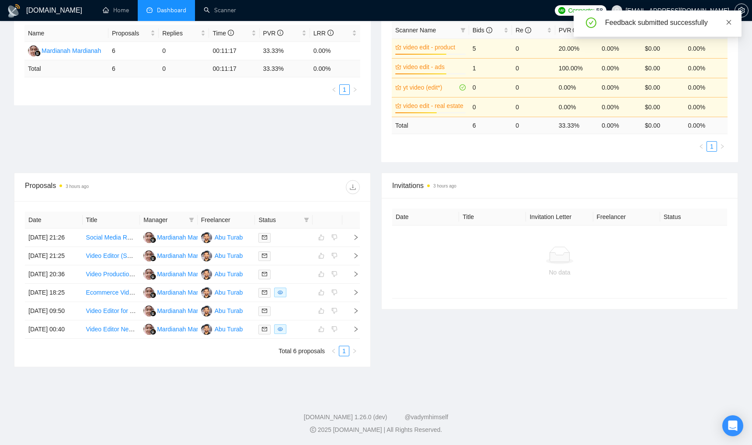
click at [730, 21] on icon "close" at bounding box center [729, 22] width 6 height 6
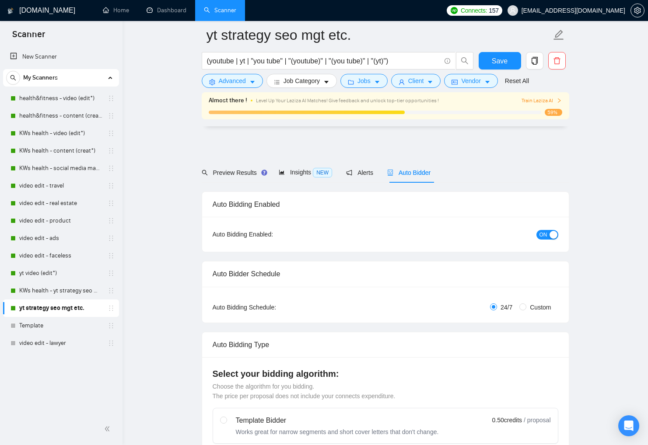
scroll to position [1997, 0]
